Goal: Information Seeking & Learning: Learn about a topic

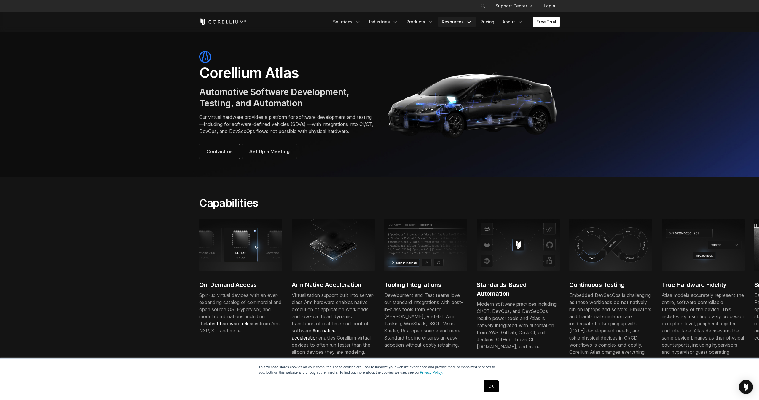
click at [472, 23] on icon "Navigation Menu" at bounding box center [469, 22] width 6 height 6
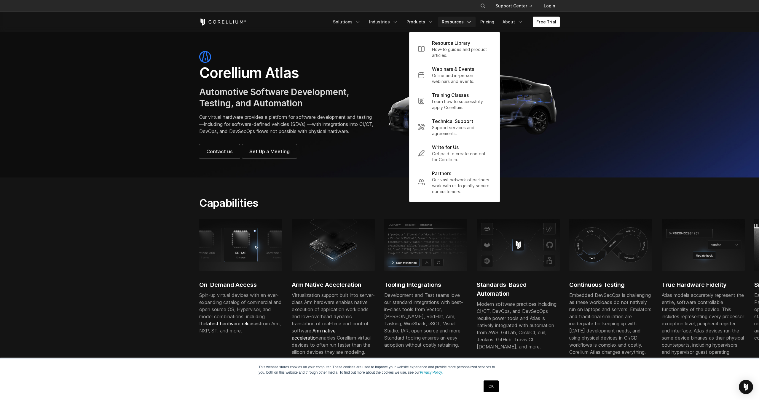
click at [237, 24] on icon "Corellium Home" at bounding box center [222, 21] width 47 height 7
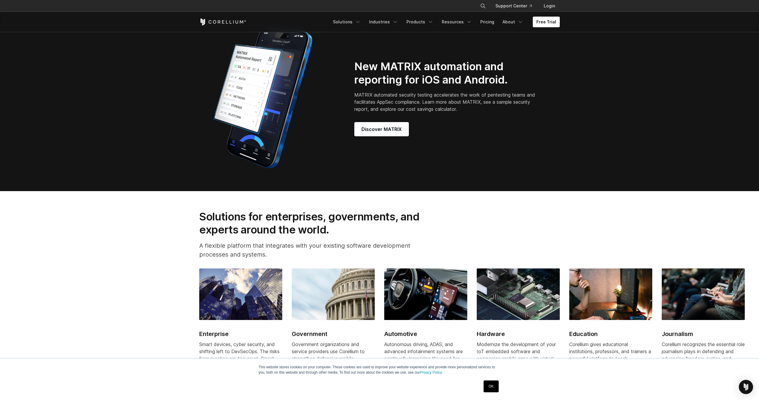
scroll to position [652, 0]
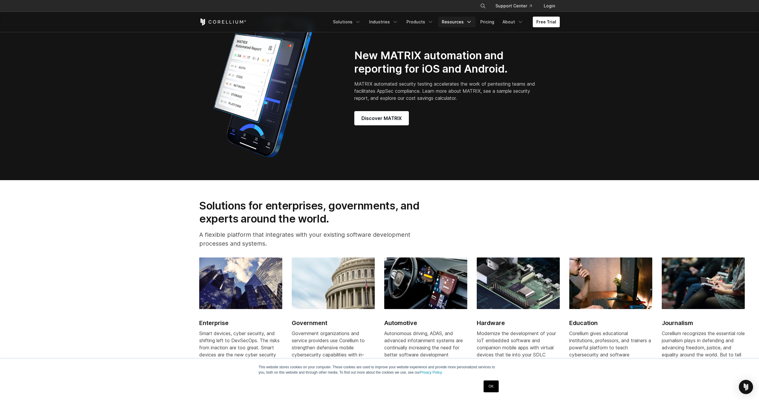
click at [471, 21] on icon "Navigation Menu" at bounding box center [469, 22] width 6 height 6
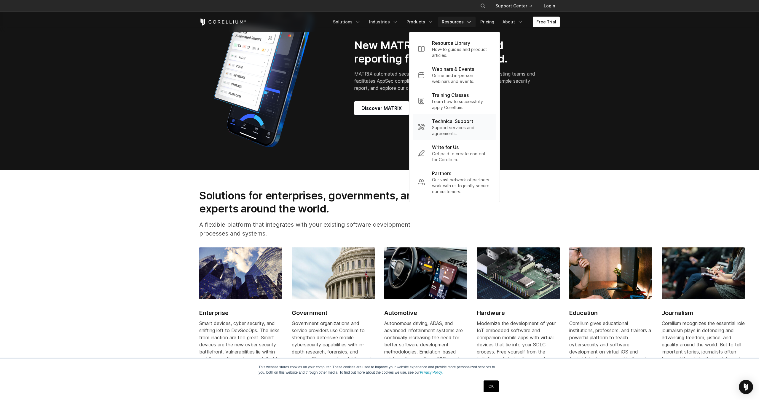
scroll to position [668, 0]
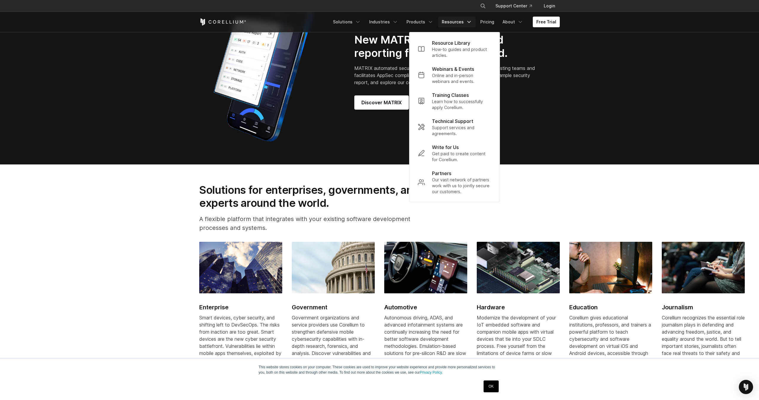
click at [575, 193] on section "Solutions for enterprises, governments, and experts around the world. A flexibl…" at bounding box center [379, 284] width 759 height 241
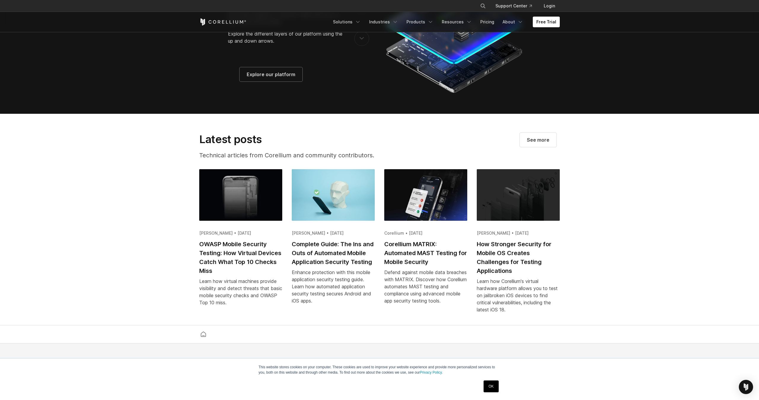
scroll to position [1170, 0]
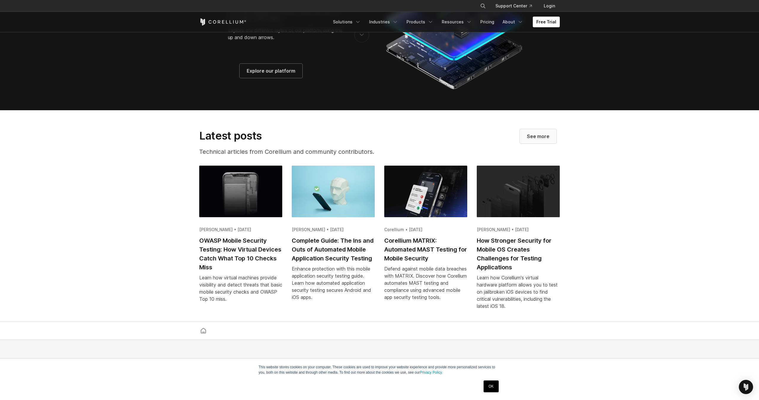
click at [549, 141] on link "See more" at bounding box center [537, 136] width 37 height 14
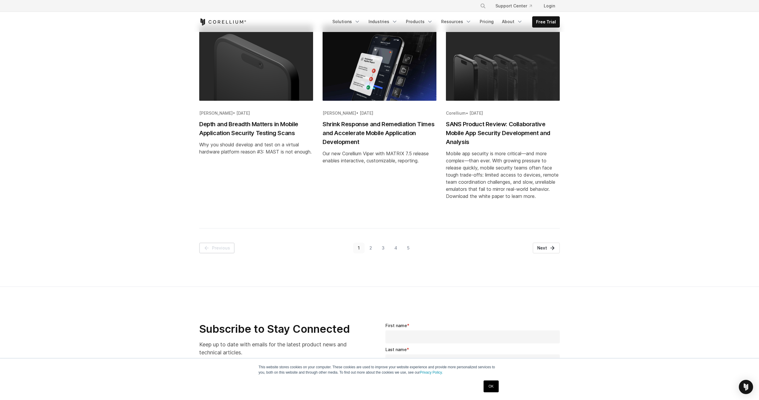
scroll to position [660, 0]
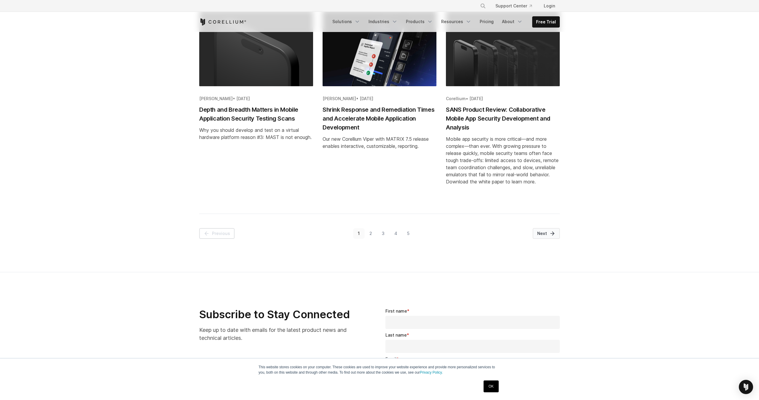
click at [551, 233] on icon "Pagination" at bounding box center [552, 234] width 6 height 6
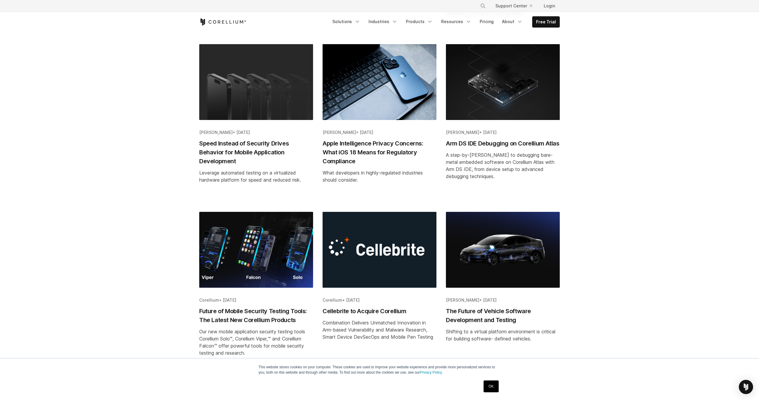
scroll to position [631, 0]
